Goal: Task Accomplishment & Management: Manage account settings

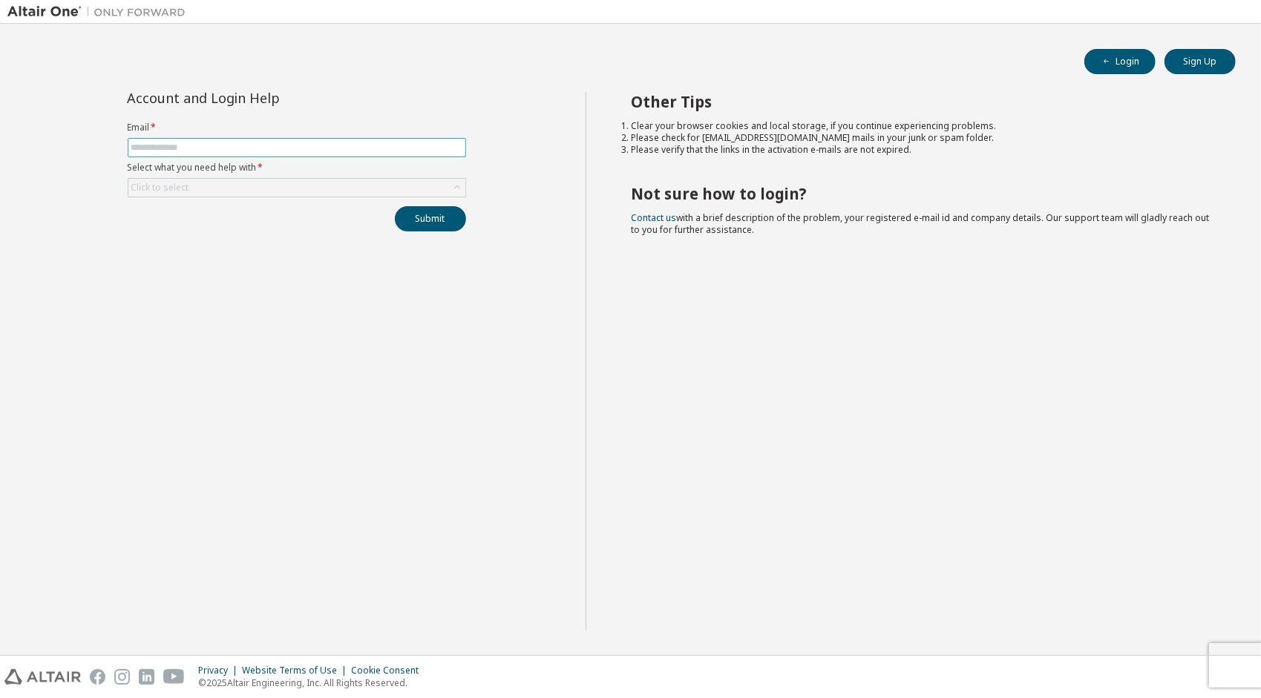
drag, startPoint x: 0, startPoint y: 0, endPoint x: 171, endPoint y: 144, distance: 223.3
click at [171, 144] on input "text" at bounding box center [296, 148] width 331 height 12
type input "**********"
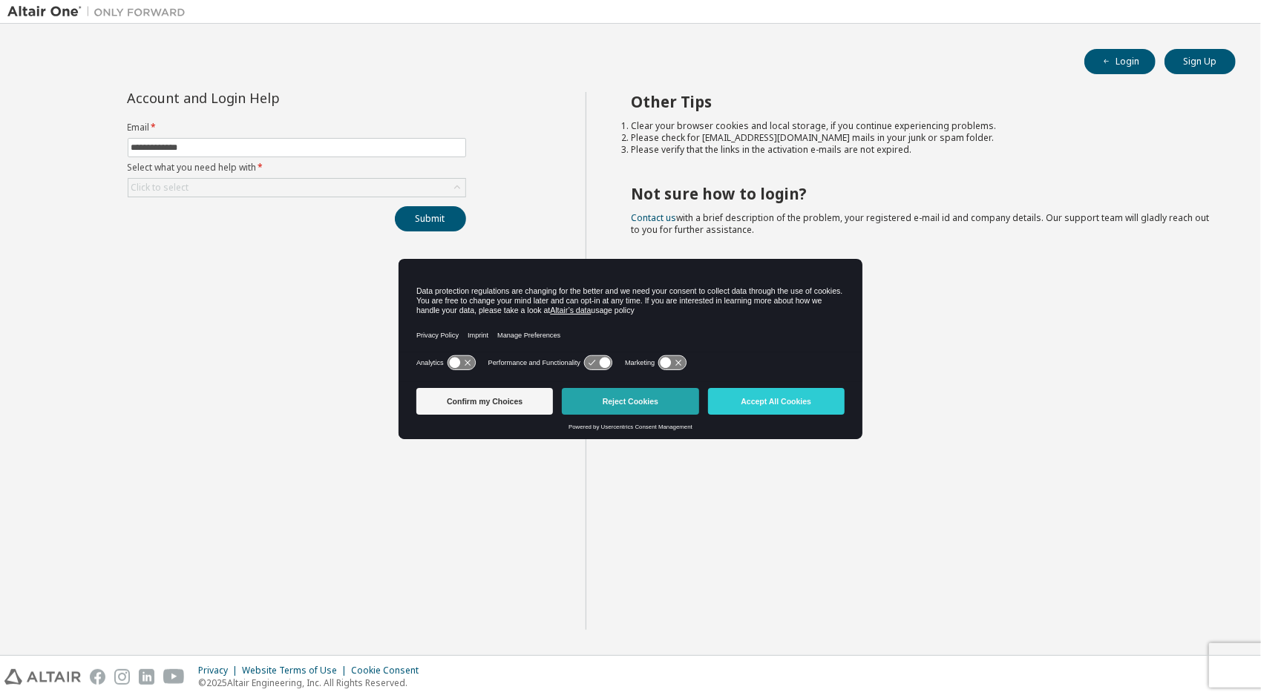
click at [640, 397] on button "Reject Cookies" at bounding box center [630, 401] width 137 height 27
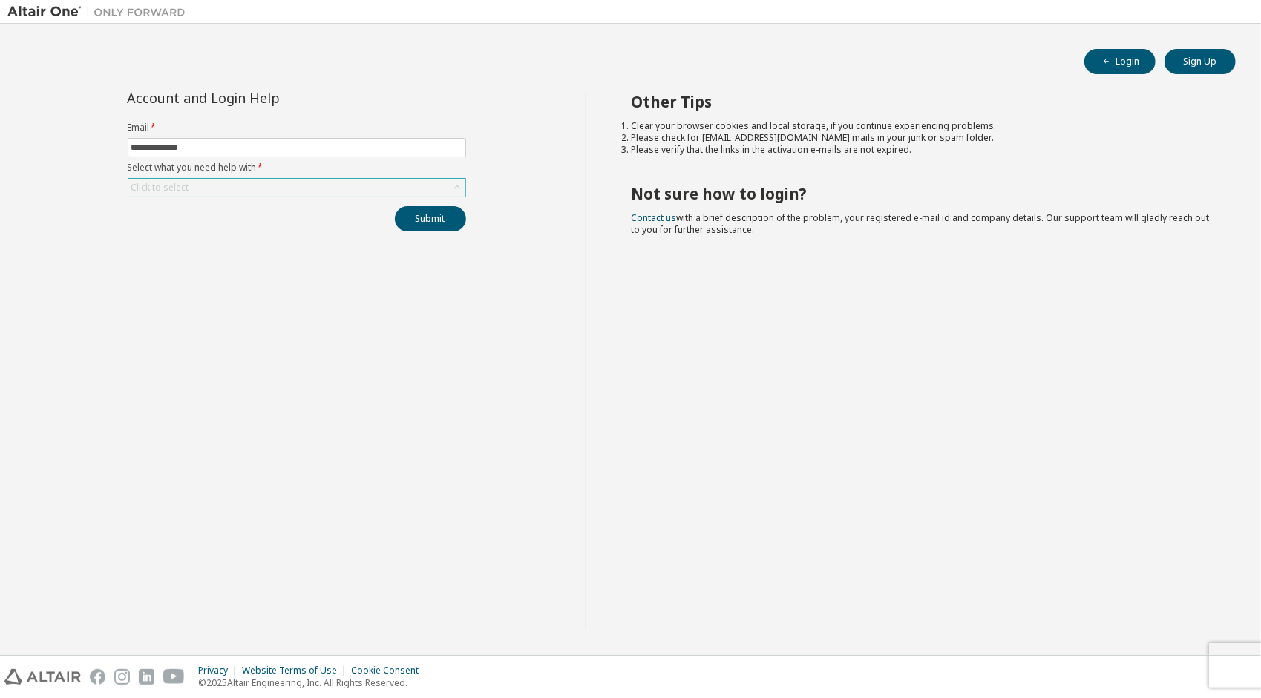
click at [457, 186] on icon at bounding box center [456, 188] width 6 height 4
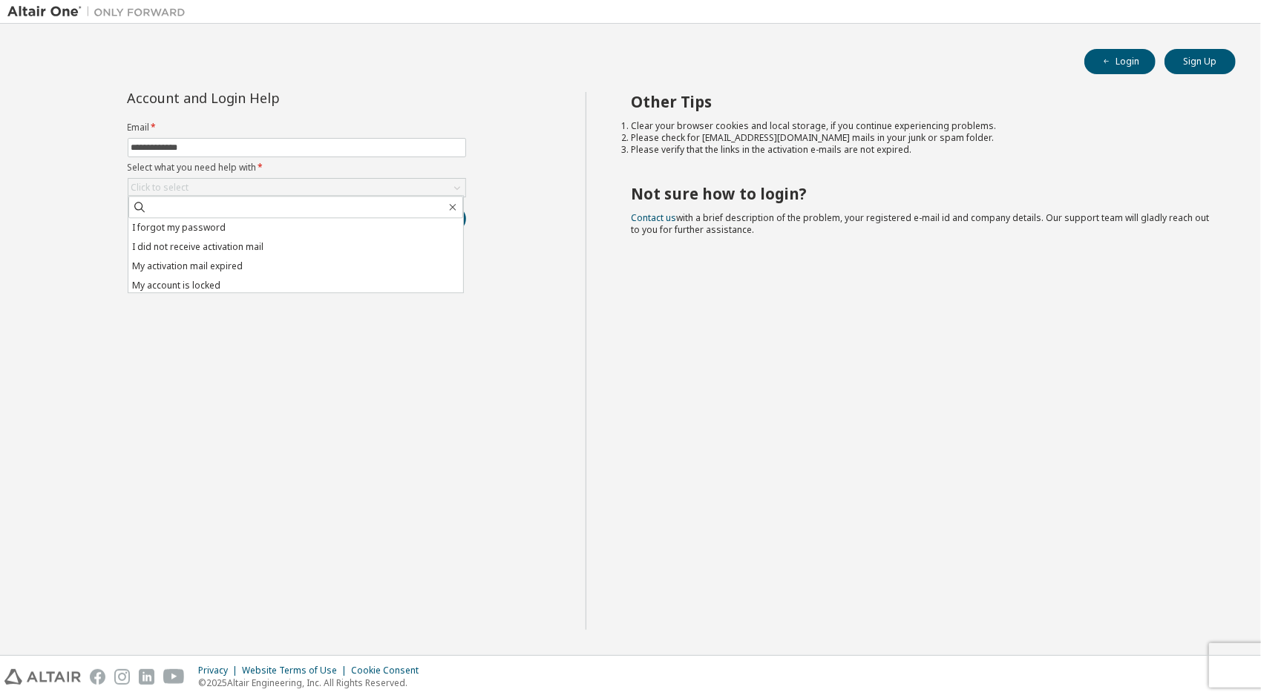
drag, startPoint x: 233, startPoint y: 227, endPoint x: 381, endPoint y: 224, distance: 147.7
click at [232, 227] on li "I forgot my password" at bounding box center [295, 227] width 335 height 19
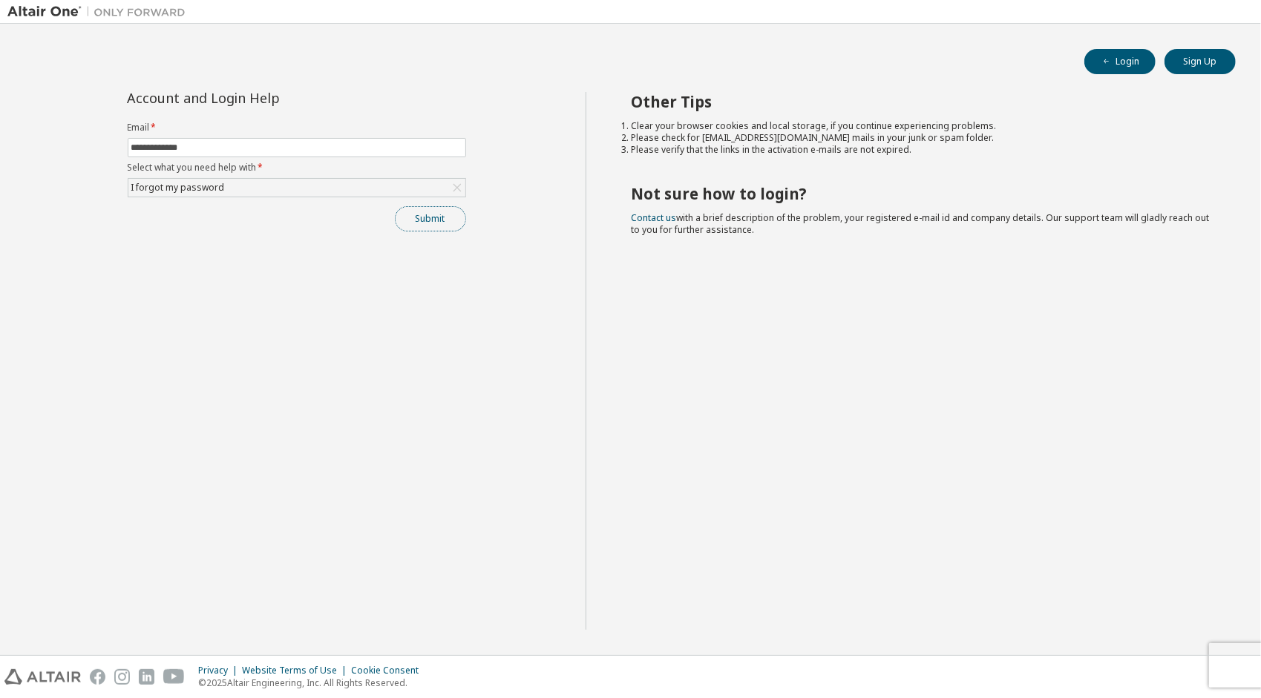
click at [447, 215] on button "Submit" at bounding box center [430, 218] width 71 height 25
click at [419, 219] on button "Submit" at bounding box center [430, 218] width 71 height 25
